Goal: Information Seeking & Learning: Get advice/opinions

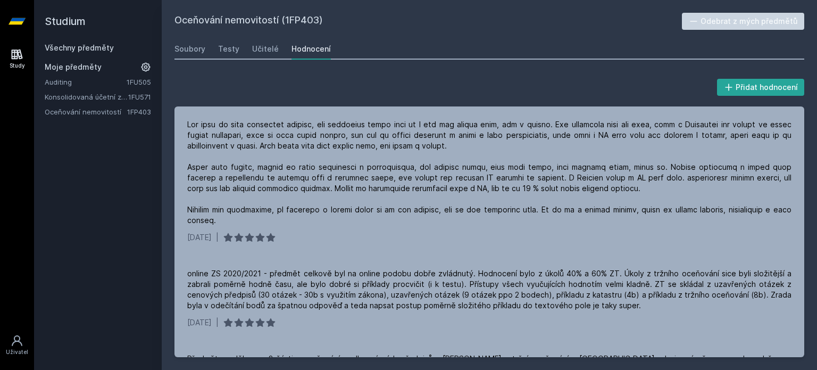
scroll to position [178, 0]
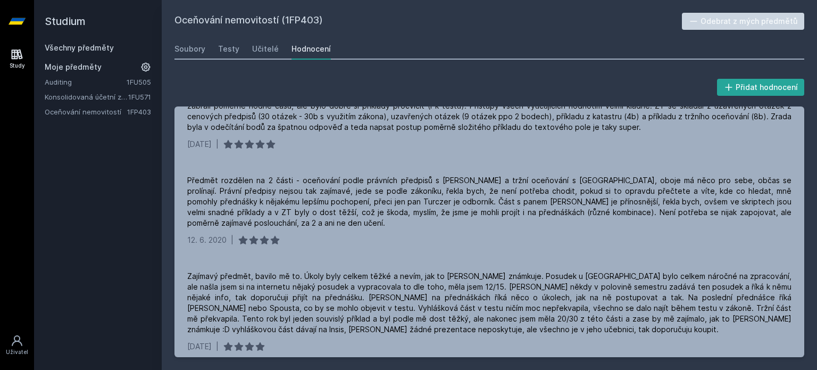
click at [96, 95] on link "Konsolidovaná účetní závěrka" at bounding box center [87, 96] width 84 height 11
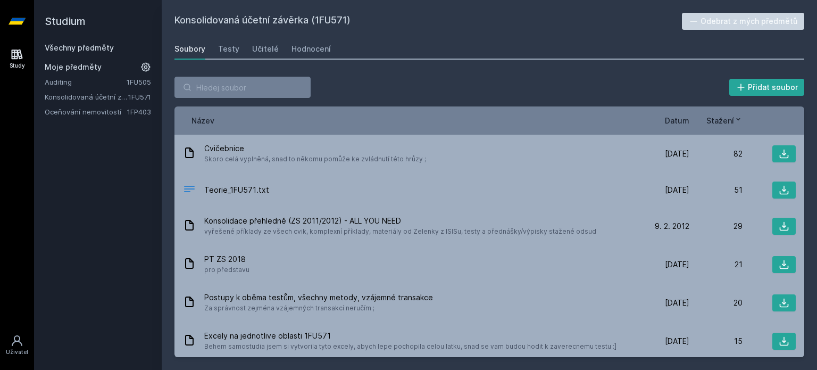
click at [679, 118] on span "Datum" at bounding box center [677, 120] width 24 height 11
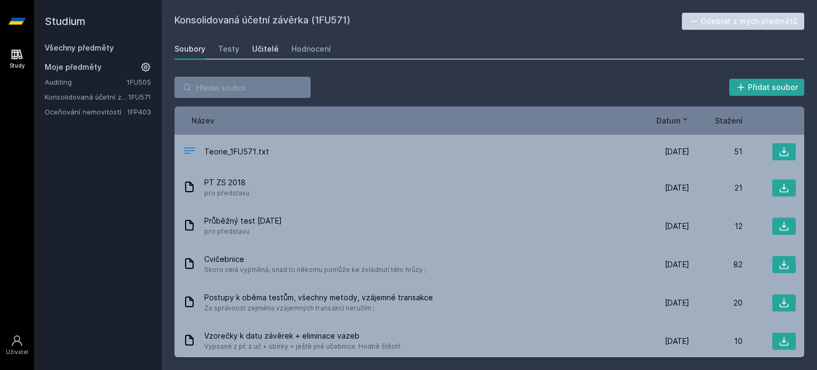
click at [264, 52] on div "Učitelé" at bounding box center [265, 49] width 27 height 11
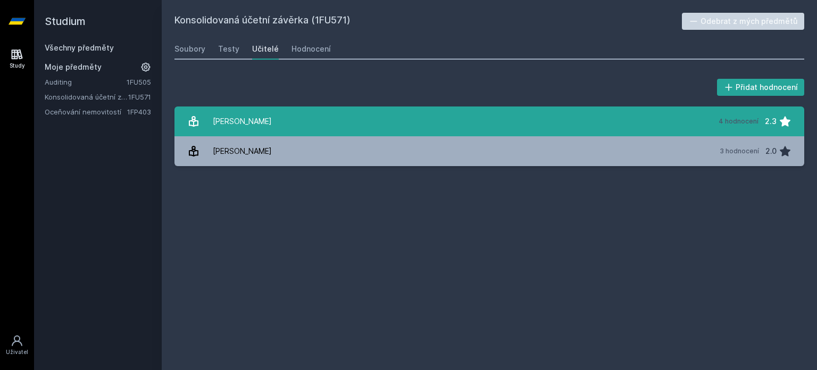
click at [278, 124] on link "[PERSON_NAME] 4 hodnocení 2.3" at bounding box center [489, 121] width 630 height 30
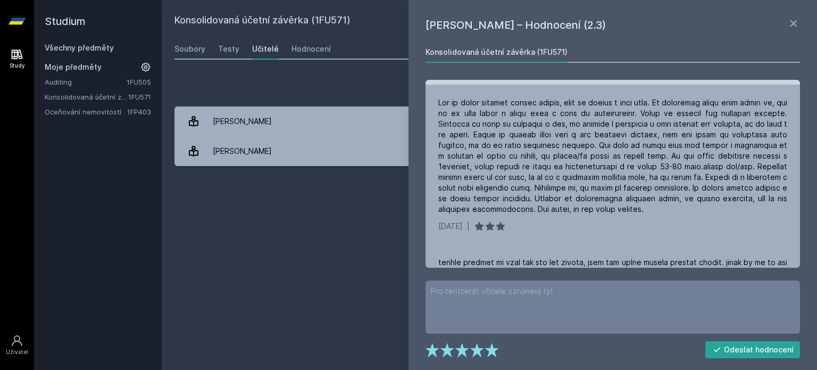
scroll to position [123, 0]
click at [789, 25] on icon at bounding box center [793, 23] width 13 height 13
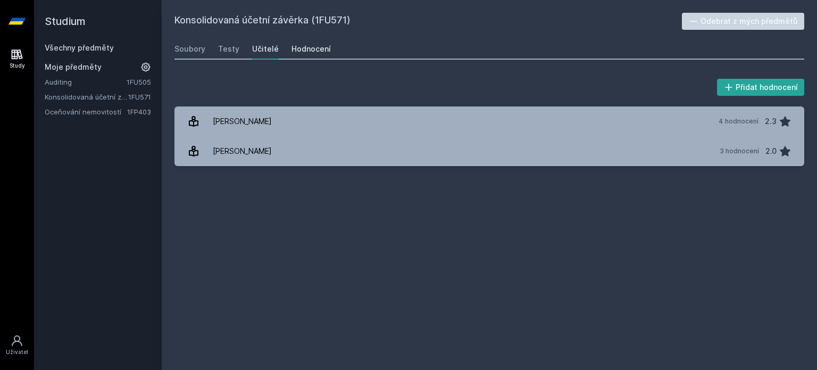
click at [301, 51] on div "Hodnocení" at bounding box center [310, 49] width 39 height 11
